Goal: Check status: Check status

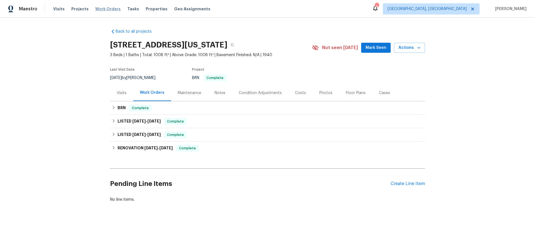
click at [110, 9] on span "Work Orders" at bounding box center [107, 9] width 25 height 6
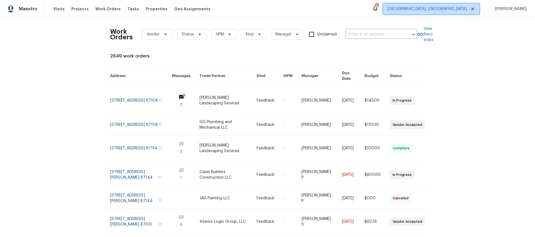
click at [446, 10] on span "[GEOGRAPHIC_DATA], [GEOGRAPHIC_DATA]" at bounding box center [427, 9] width 79 height 6
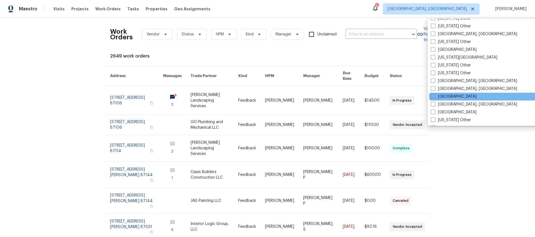
scroll to position [321, 0]
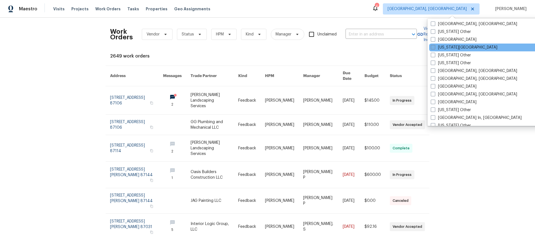
click at [436, 47] on label "[US_STATE][GEOGRAPHIC_DATA]" at bounding box center [464, 48] width 67 height 6
click at [435, 47] on input "[US_STATE][GEOGRAPHIC_DATA]" at bounding box center [433, 47] width 4 height 4
checkbox input "true"
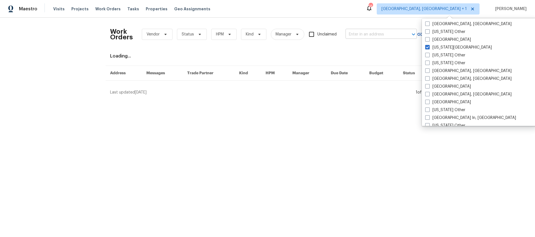
click at [374, 34] on input "text" at bounding box center [374, 34] width 56 height 9
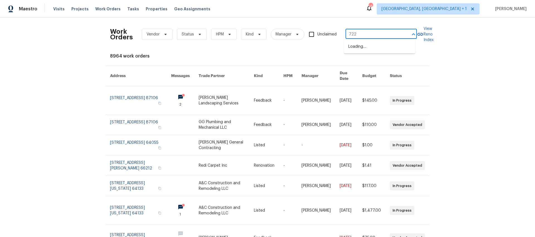
type input "7227"
click at [360, 61] on li "[STREET_ADDRESS][US_STATE]" at bounding box center [379, 55] width 71 height 9
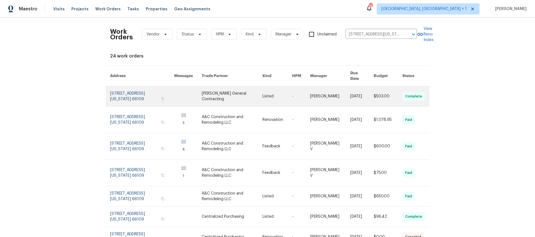
click at [138, 89] on link at bounding box center [142, 96] width 64 height 20
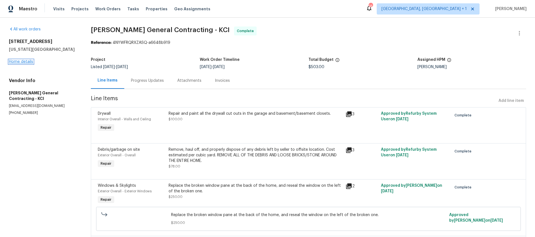
click at [23, 61] on link "Home details" at bounding box center [21, 62] width 24 height 4
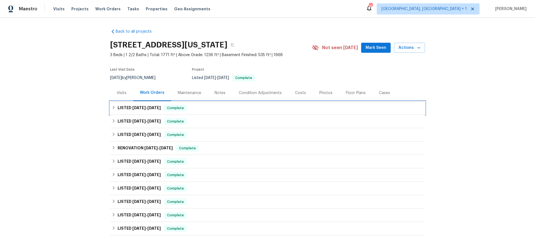
click at [141, 108] on span "[DATE]" at bounding box center [138, 108] width 13 height 4
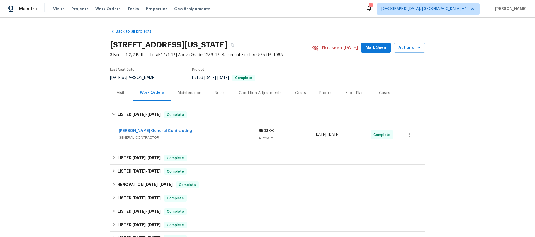
click at [199, 139] on span "GENERAL_CONTRACTOR" at bounding box center [189, 138] width 140 height 6
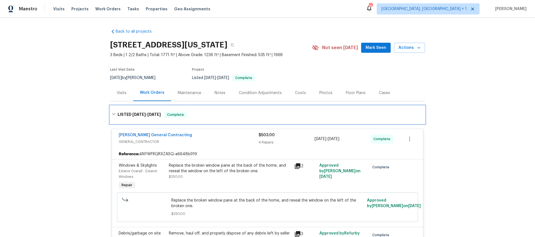
click at [112, 114] on icon at bounding box center [114, 114] width 4 height 4
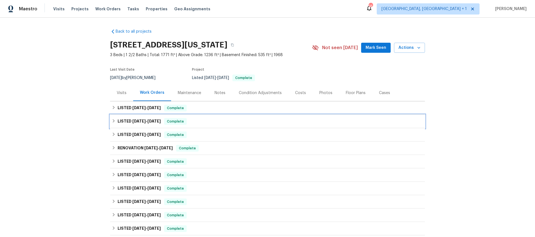
click at [118, 122] on h6 "LISTED [DATE] - [DATE]" at bounding box center [139, 121] width 43 height 7
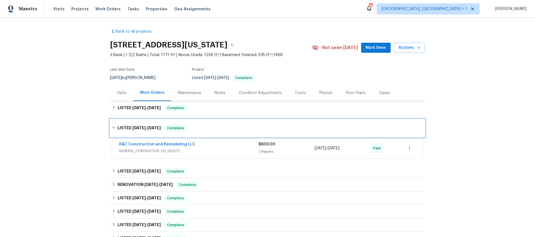
click at [112, 126] on icon at bounding box center [114, 127] width 4 height 4
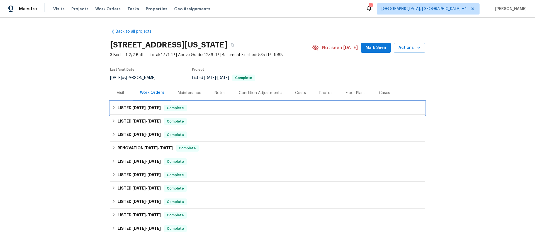
click at [211, 108] on div "LISTED [DATE] - [DATE] Complete" at bounding box center [268, 108] width 312 height 7
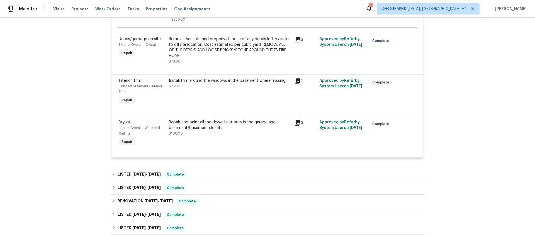
scroll to position [244, 0]
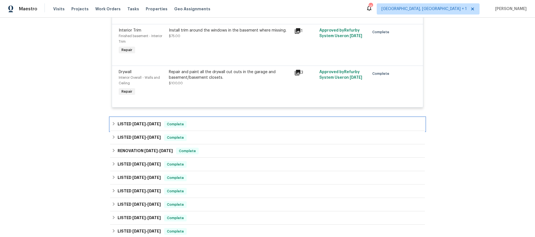
drag, startPoint x: 203, startPoint y: 126, endPoint x: 97, endPoint y: 145, distance: 107.9
click at [203, 126] on div "LISTED [DATE] - [DATE] Complete" at bounding box center [268, 124] width 312 height 7
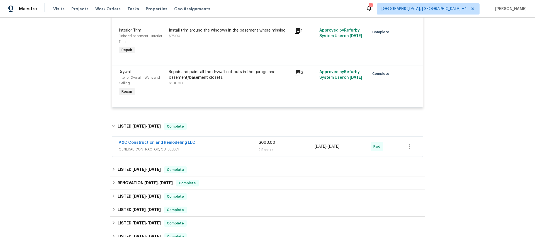
click at [232, 146] on div "A&C Construction and Remodeling LLC" at bounding box center [189, 143] width 140 height 7
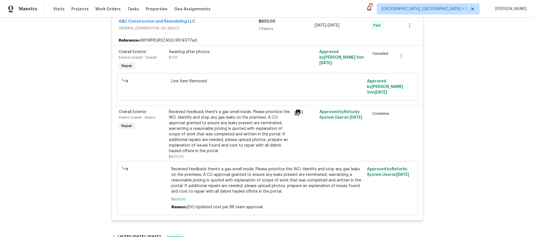
scroll to position [448, 0]
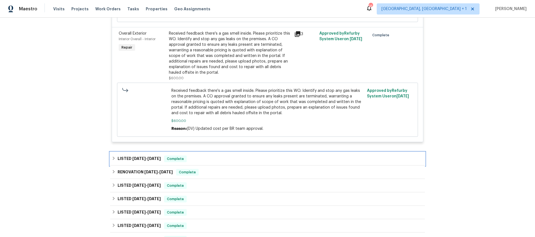
click at [212, 162] on div "LISTED [DATE] - [DATE] Complete" at bounding box center [267, 158] width 315 height 13
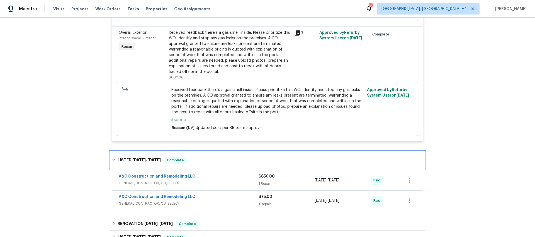
scroll to position [449, 0]
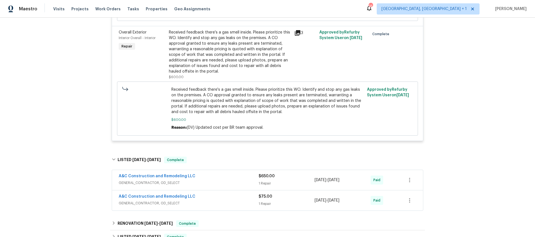
click at [203, 203] on span "GENERAL_CONTRACTOR, OD_SELECT" at bounding box center [189, 203] width 140 height 6
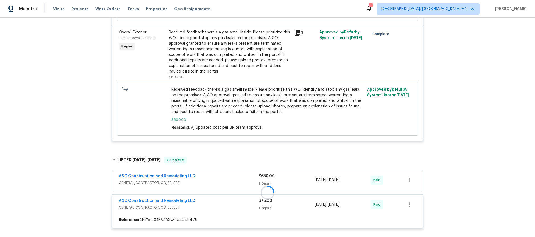
click at [214, 177] on div "A&C Construction and Remodeling LLC" at bounding box center [189, 176] width 140 height 7
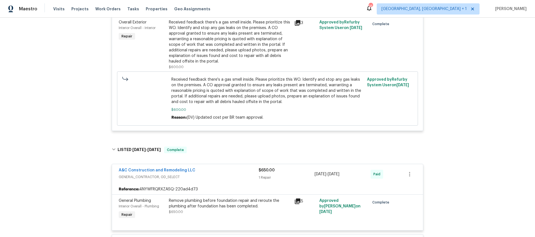
scroll to position [593, 0]
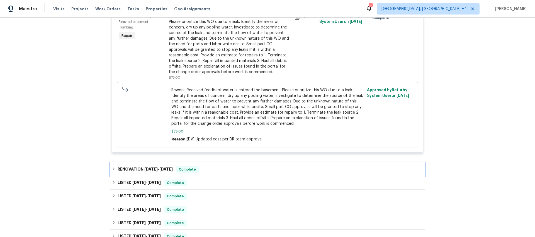
click at [206, 170] on div "RENOVATION [DATE] - [DATE] Complete" at bounding box center [268, 169] width 312 height 7
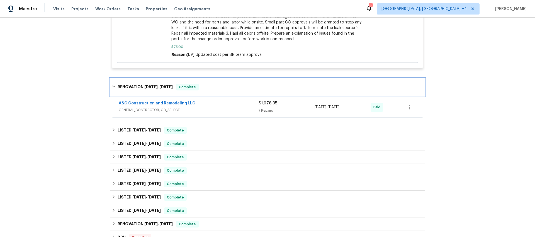
scroll to position [806, 0]
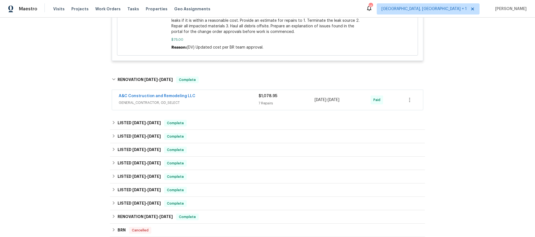
click at [203, 95] on div "A&C Construction and Remodeling LLC" at bounding box center [189, 96] width 140 height 7
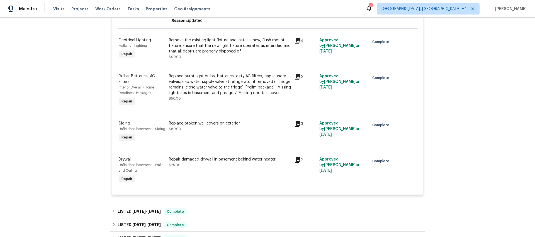
scroll to position [1161, 0]
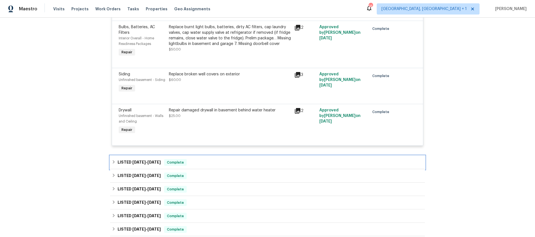
click at [203, 160] on div "LISTED [DATE] - [DATE] Complete" at bounding box center [268, 162] width 312 height 7
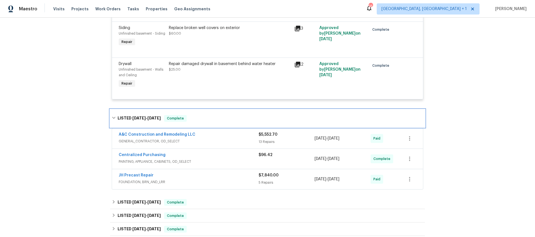
scroll to position [1240, 0]
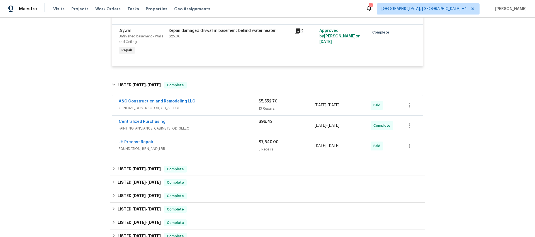
click at [197, 144] on div "JH Precast Repair" at bounding box center [189, 142] width 140 height 7
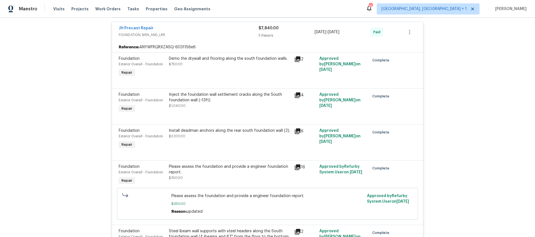
scroll to position [1326, 0]
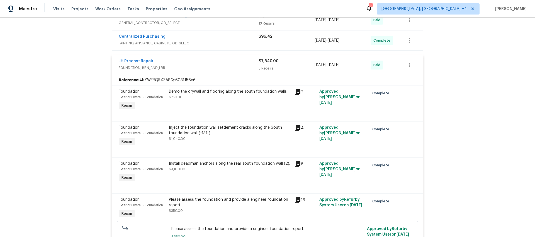
click at [198, 34] on div "Centralized Purchasing" at bounding box center [189, 37] width 140 height 7
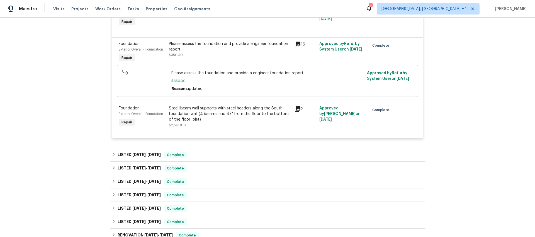
scroll to position [1665, 0]
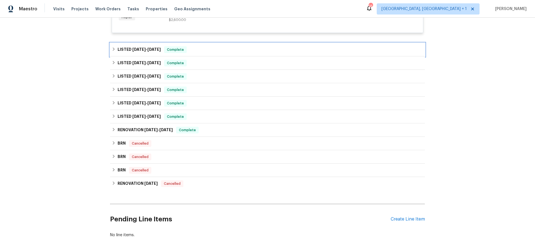
click at [208, 46] on div "LISTED [DATE] - [DATE] Complete" at bounding box center [267, 49] width 315 height 13
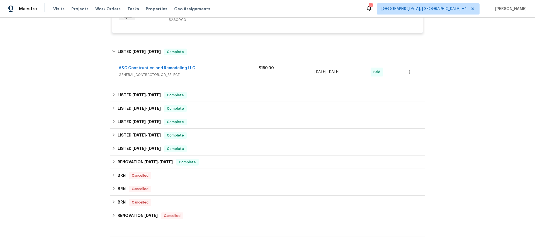
click at [207, 72] on div "A&C Construction and Remodeling LLC" at bounding box center [189, 68] width 140 height 7
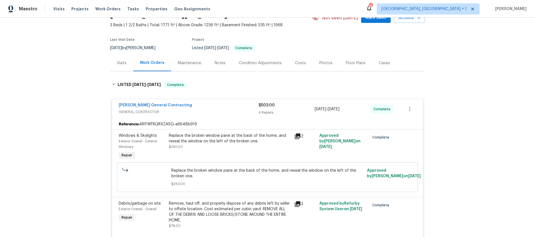
scroll to position [30, 0]
